Goal: Task Accomplishment & Management: Manage account settings

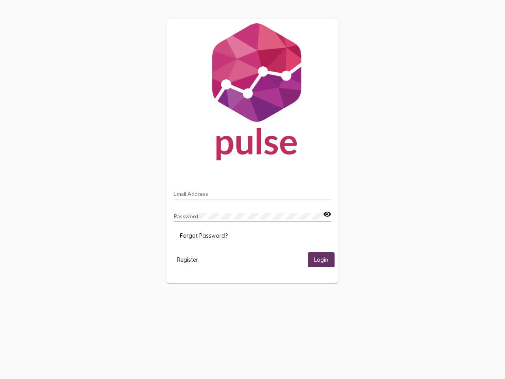
click at [253, 191] on input "Email Address" at bounding box center [253, 194] width 158 height 6
click at [327, 214] on mat-icon "visibility" at bounding box center [327, 214] width 8 height 9
click at [204, 236] on span "Forgot Password?" at bounding box center [204, 235] width 48 height 7
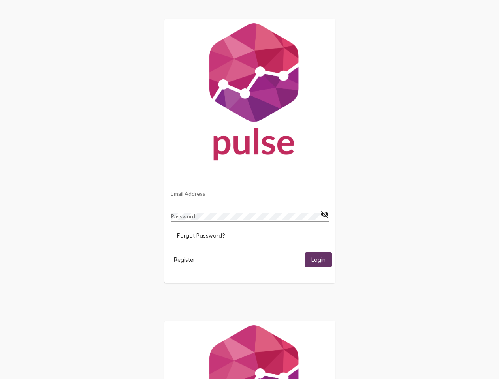
click at [187, 259] on html "Email Address Password visibility_off Forgot Password? Register Login" at bounding box center [249, 255] width 499 height 511
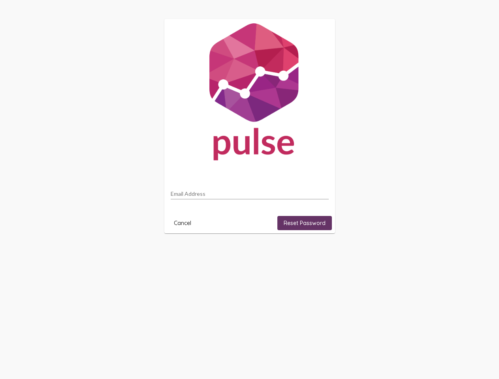
click at [321, 252] on html "Email Address Cancel Reset Password" at bounding box center [249, 126] width 499 height 252
